Goal: Information Seeking & Learning: Learn about a topic

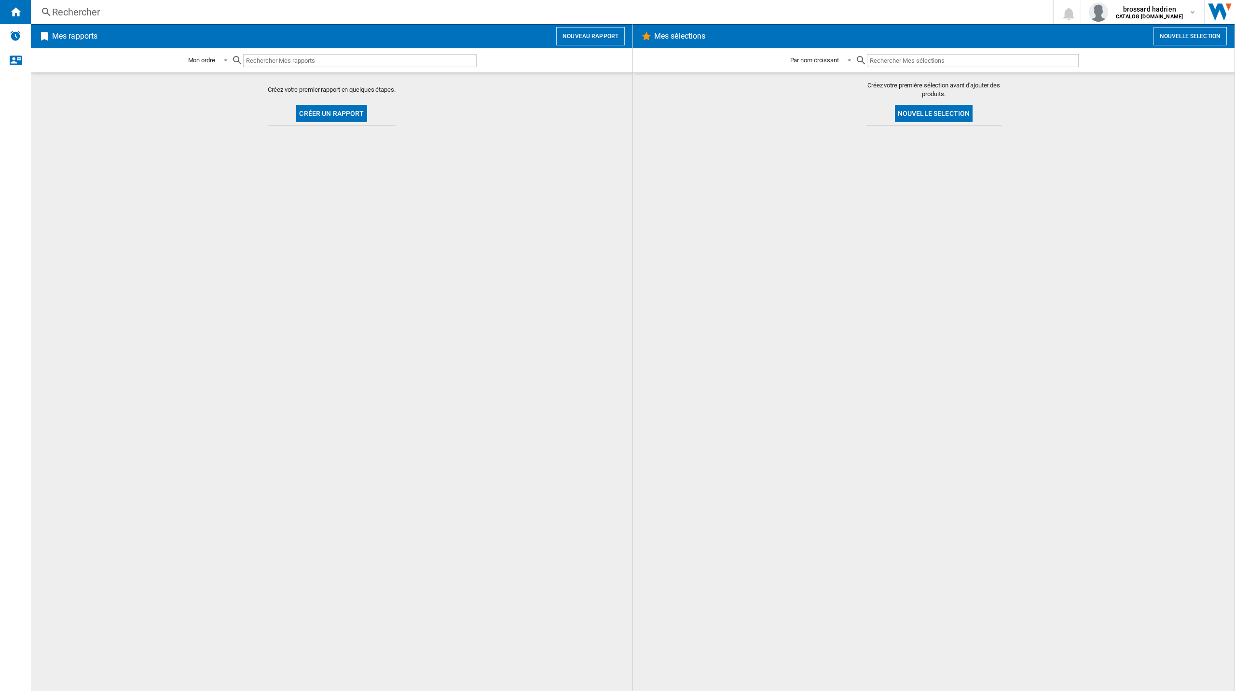
click at [138, 2] on div "Rechercher Rechercher 0 [GEOGRAPHIC_DATA] hadrien CATALOG [DOMAIN_NAME] CATALOG…" at bounding box center [633, 12] width 1204 height 24
click at [137, 8] on div "Rechercher" at bounding box center [540, 12] width 976 height 14
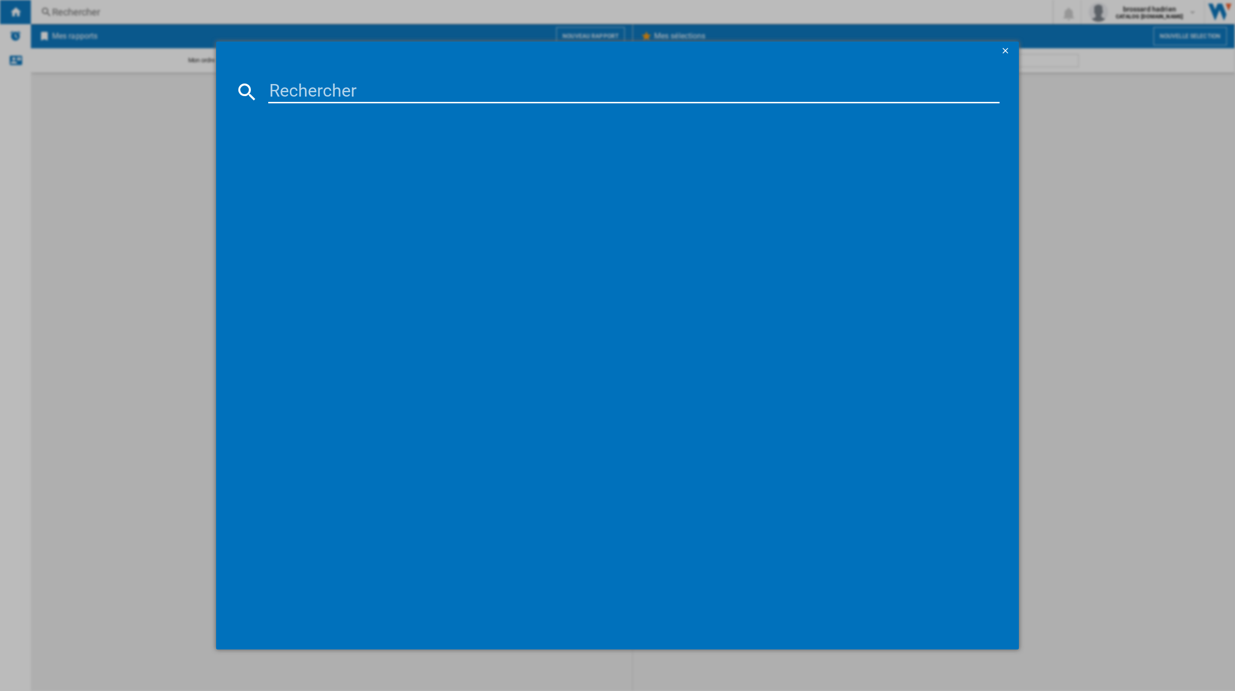
click at [323, 98] on input at bounding box center [634, 91] width 732 height 23
type input "43ua75"
click at [320, 154] on div "LG 43UA75006LA NOIR 43"" at bounding box center [624, 155] width 722 height 10
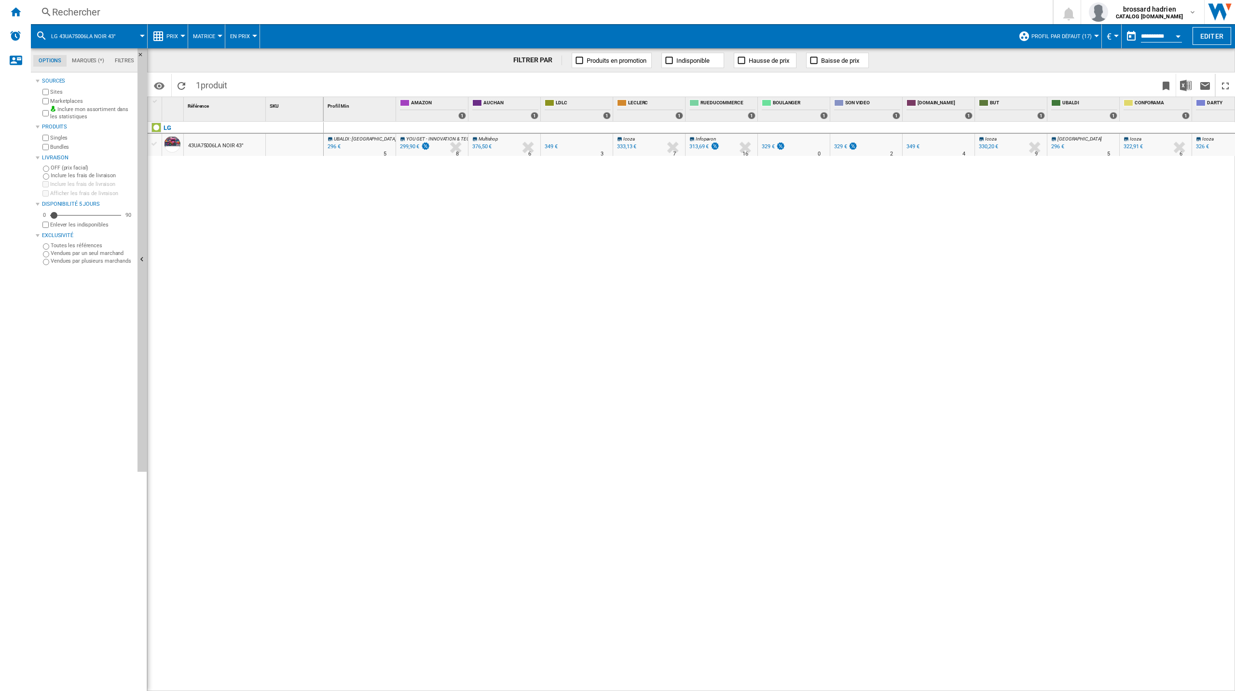
click at [57, 99] on label "Marketplaces" at bounding box center [91, 100] width 83 height 7
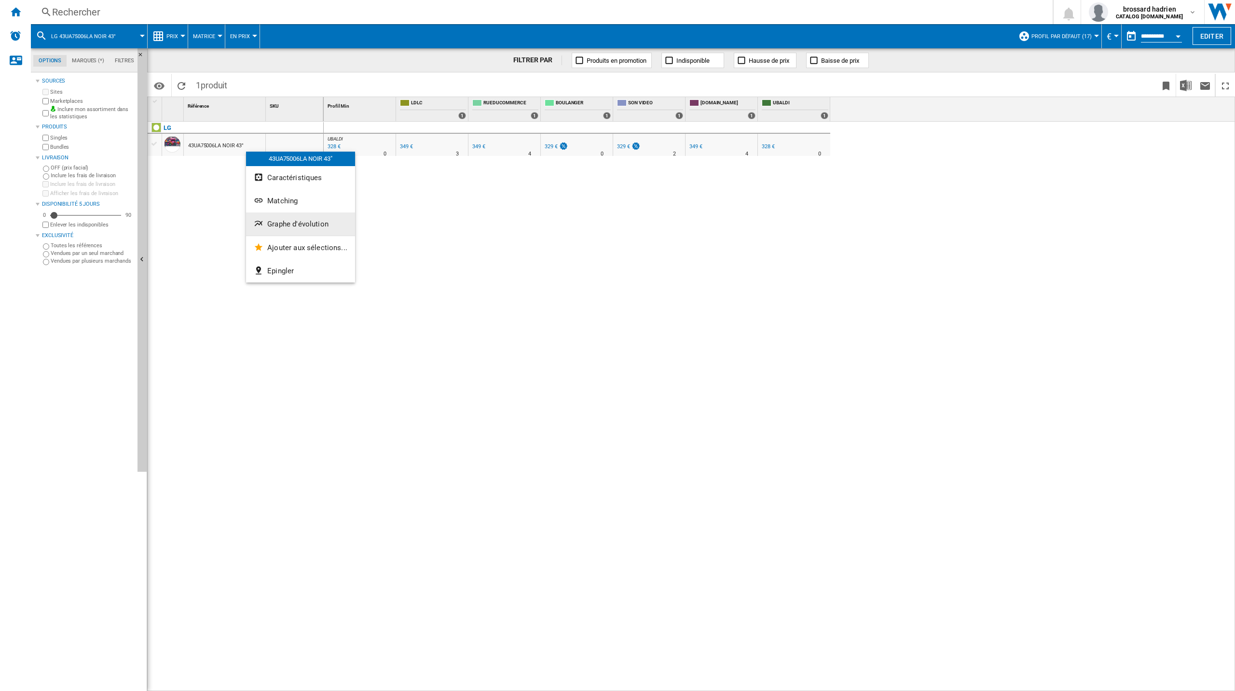
click at [293, 215] on button "Graphe d'évolution" at bounding box center [300, 223] width 109 height 23
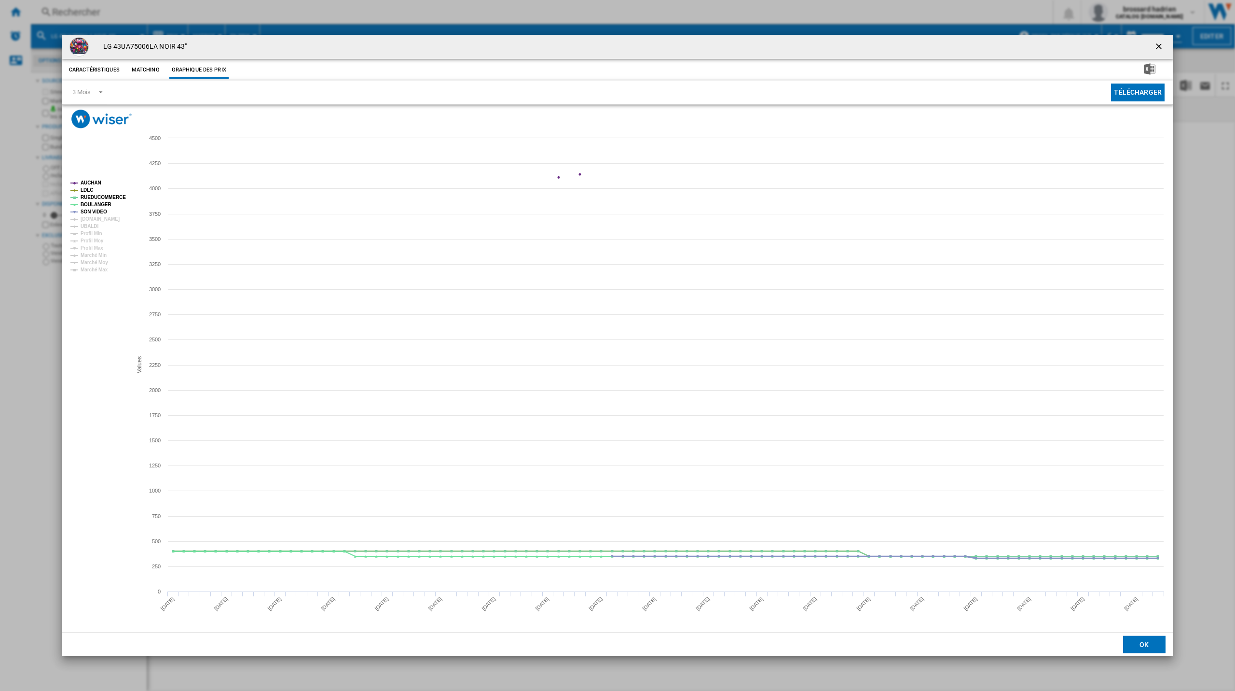
drag, startPoint x: 96, startPoint y: 212, endPoint x: 96, endPoint y: 207, distance: 5.3
click at [96, 212] on tspan "SON VIDEO" at bounding box center [94, 211] width 27 height 5
click at [98, 198] on tspan "RUEDUCOMMERCE" at bounding box center [103, 196] width 45 height 5
click at [89, 190] on tspan "LDLC" at bounding box center [87, 189] width 13 height 5
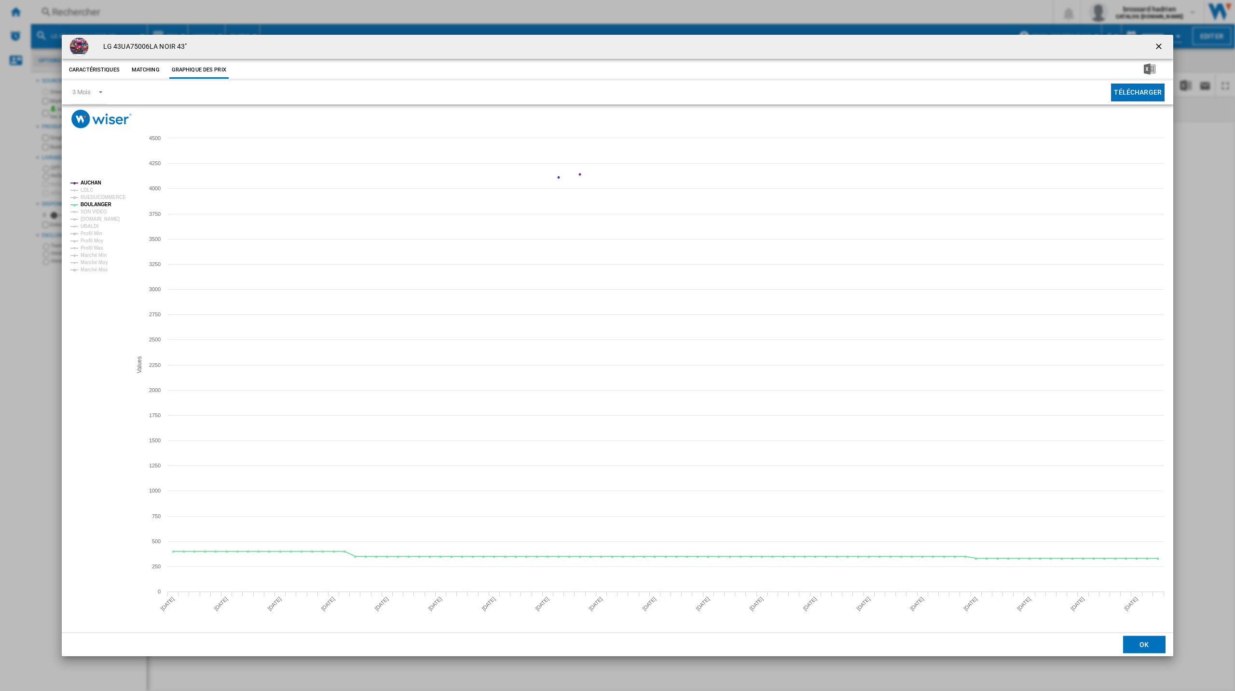
click at [90, 181] on tspan "AUCHAN" at bounding box center [91, 182] width 21 height 5
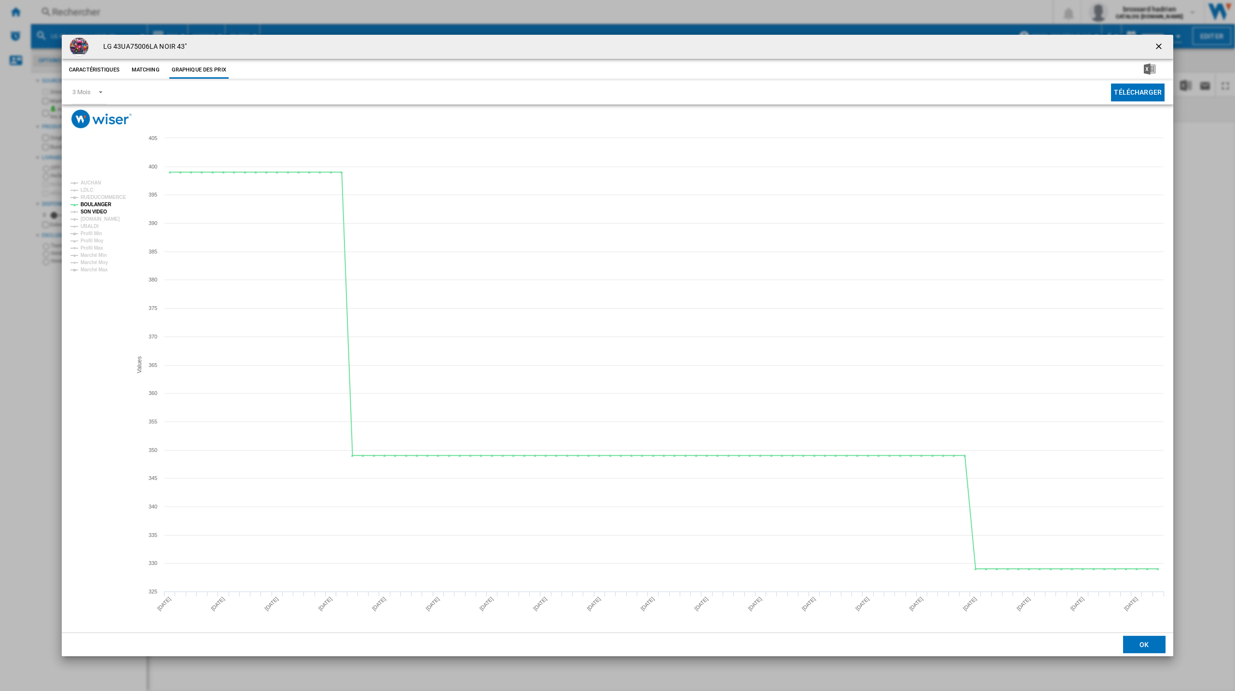
click at [94, 212] on tspan "SON VIDEO" at bounding box center [94, 211] width 27 height 5
click at [92, 227] on tspan "UBALDI" at bounding box center [90, 225] width 18 height 5
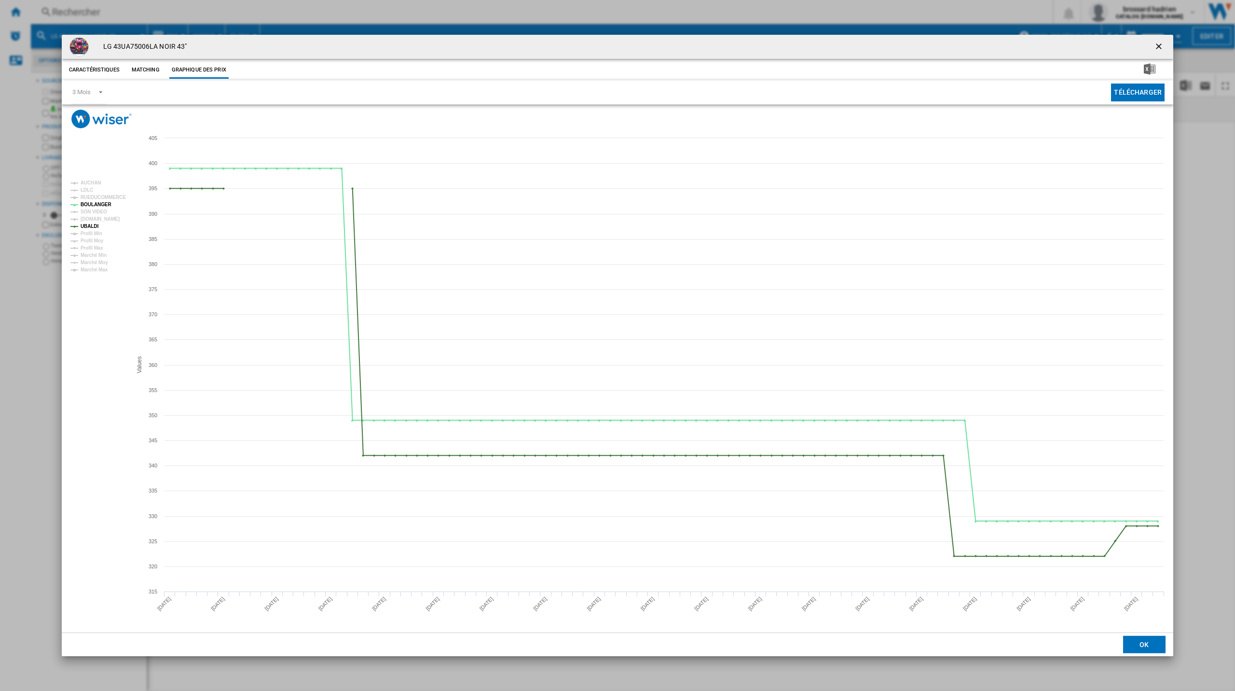
click at [92, 227] on tspan "UBALDI" at bounding box center [90, 225] width 18 height 5
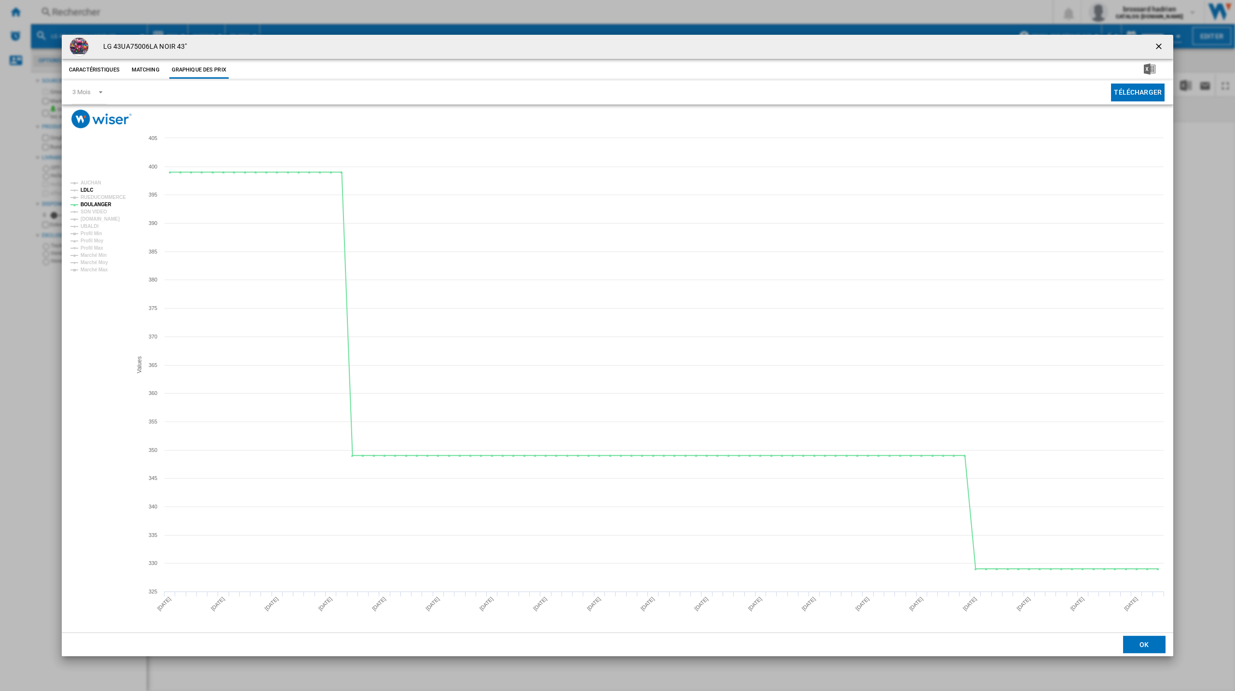
click at [90, 188] on tspan "LDLC" at bounding box center [87, 189] width 13 height 5
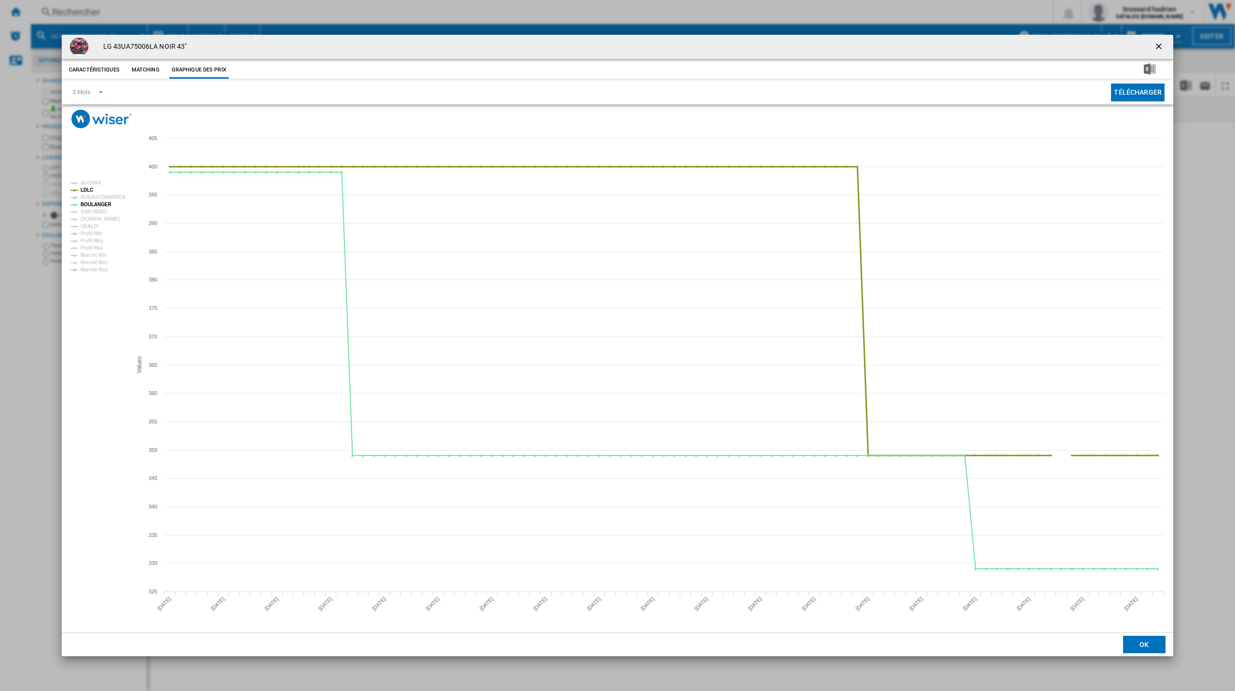
click at [90, 188] on tspan "LDLC" at bounding box center [87, 189] width 13 height 5
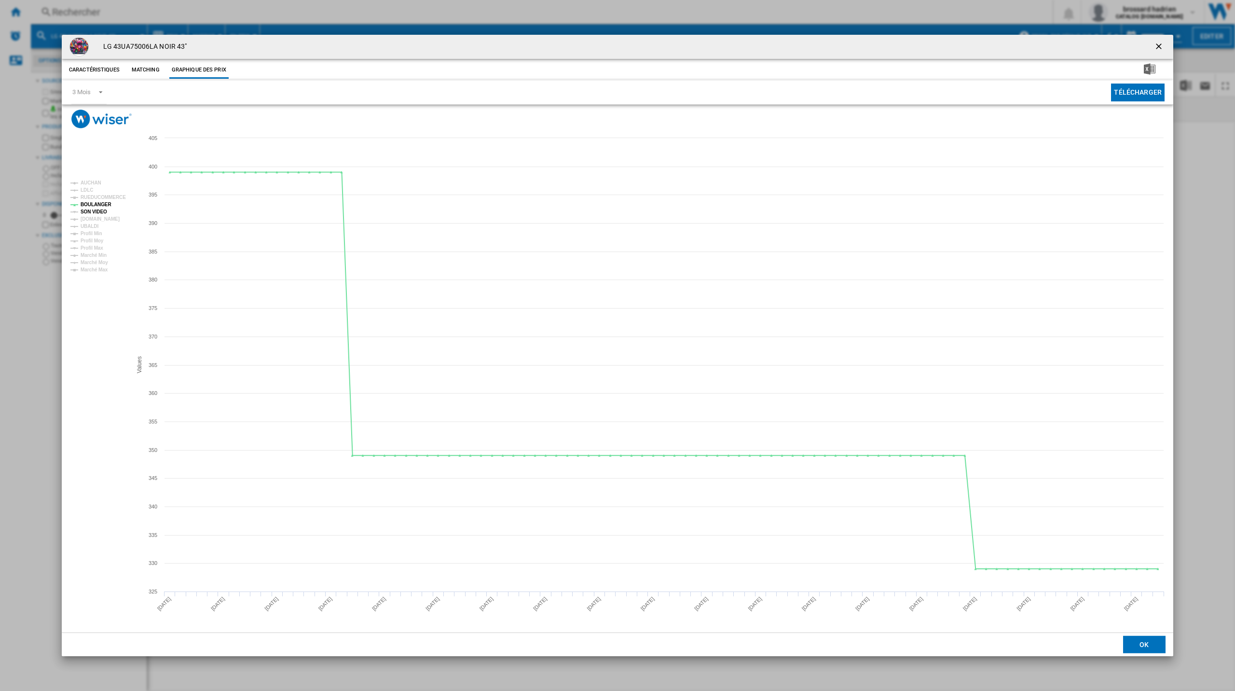
click at [97, 212] on tspan "SON VIDEO" at bounding box center [94, 211] width 27 height 5
click at [1161, 45] on ng-md-icon "getI18NText('BUTTONS.CLOSE_DIALOG')" at bounding box center [1160, 47] width 12 height 12
